Goal: Task Accomplishment & Management: Manage account settings

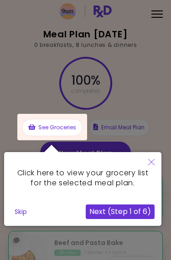
click at [151, 165] on button "Close" at bounding box center [151, 162] width 20 height 21
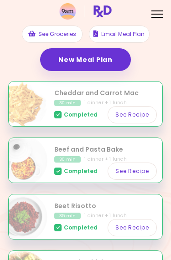
scroll to position [94, 0]
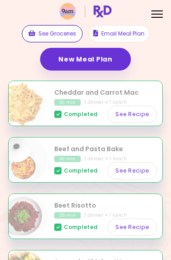
click at [58, 35] on button "See Groceries" at bounding box center [52, 33] width 60 height 17
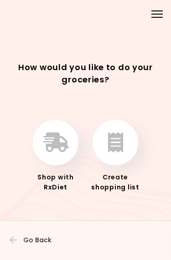
click at [122, 154] on button "button" at bounding box center [114, 142] width 45 height 45
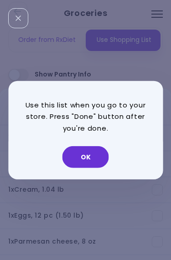
click at [95, 157] on button "OK" at bounding box center [85, 157] width 46 height 22
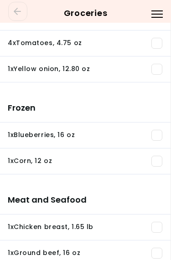
scroll to position [495, 0]
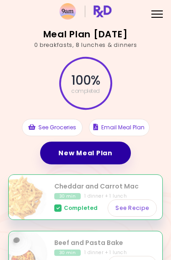
click at [102, 154] on link "New Meal Plan" at bounding box center [85, 152] width 90 height 23
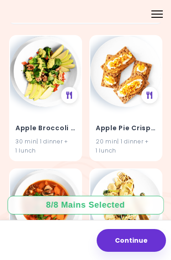
scroll to position [98, 0]
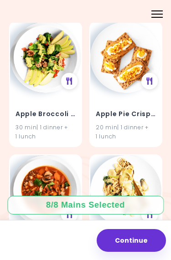
click at [108, 207] on div "8 / 8 Mains Selected" at bounding box center [86, 204] width 92 height 11
click at [136, 241] on button "Continue" at bounding box center [130, 240] width 69 height 23
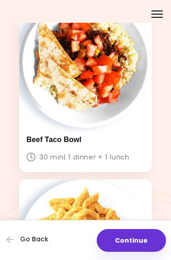
scroll to position [820, 0]
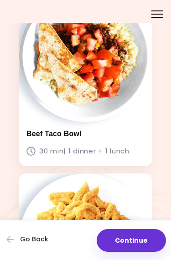
click at [140, 242] on button "Continue" at bounding box center [130, 240] width 69 height 23
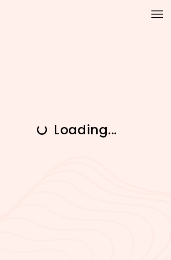
scroll to position [0, 0]
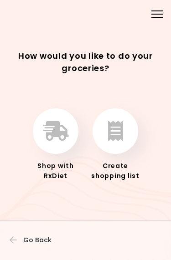
scroll to position [11, 0]
click at [121, 131] on icon "button" at bounding box center [115, 131] width 15 height 20
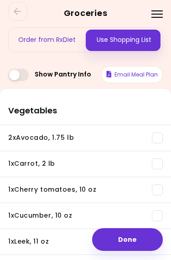
click at [139, 245] on button "Done" at bounding box center [127, 239] width 70 height 23
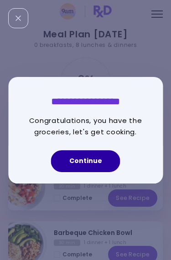
click at [97, 161] on button "Continue" at bounding box center [85, 161] width 69 height 22
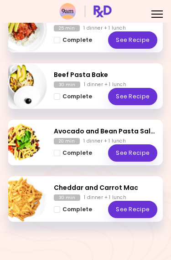
scroll to position [383, 0]
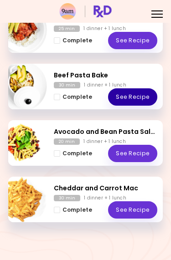
click at [137, 97] on link "See Recipe" at bounding box center [132, 96] width 49 height 17
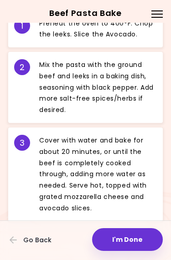
scroll to position [442, 0]
